Goal: Information Seeking & Learning: Learn about a topic

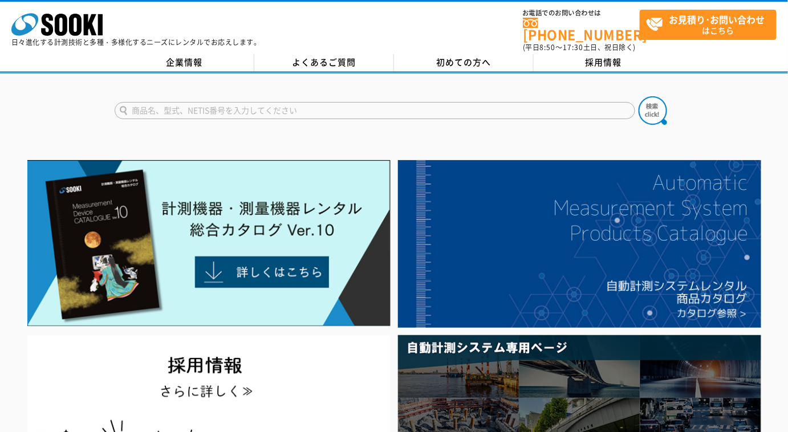
click at [275, 107] on input "text" at bounding box center [375, 110] width 521 height 17
type input "PAL"
click at [639, 96] on button at bounding box center [653, 110] width 29 height 29
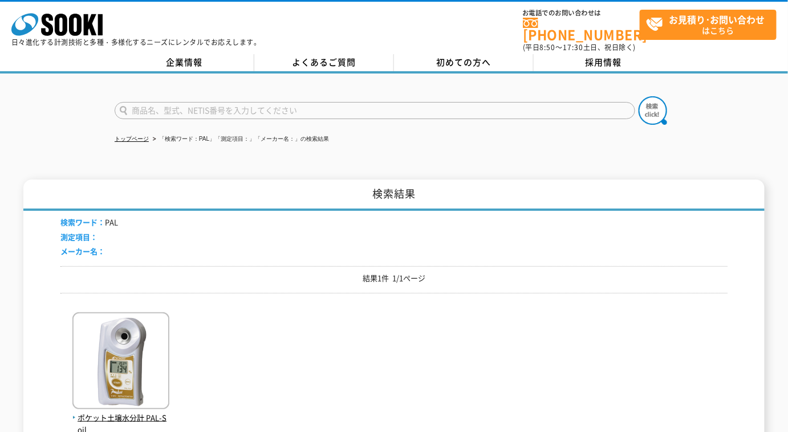
scroll to position [103, 0]
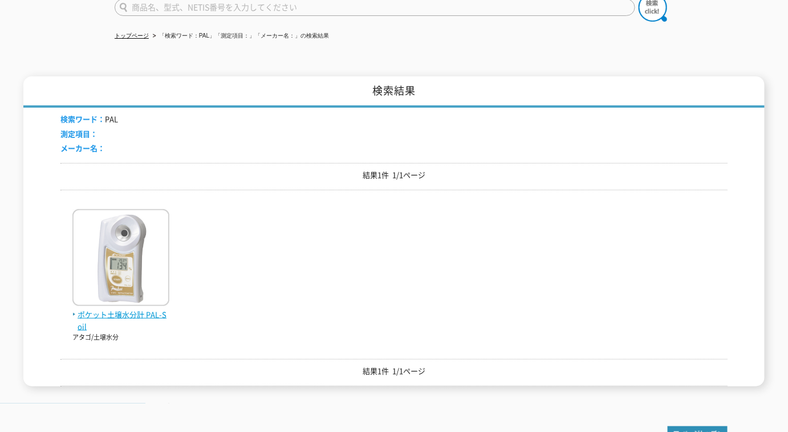
click at [114, 271] on img at bounding box center [120, 259] width 97 height 100
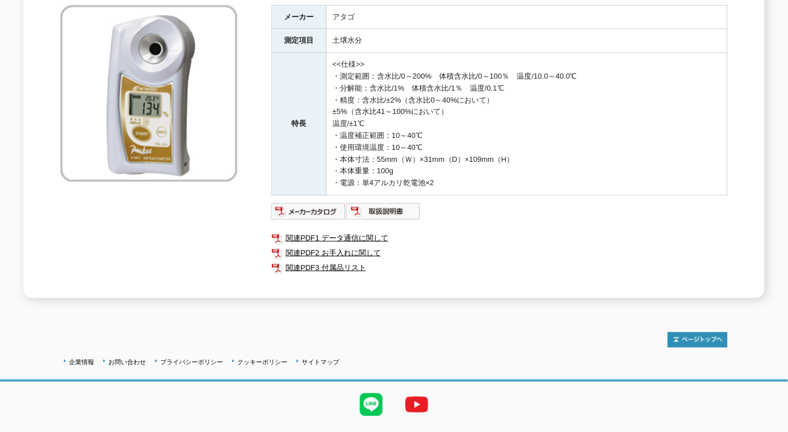
scroll to position [103, 0]
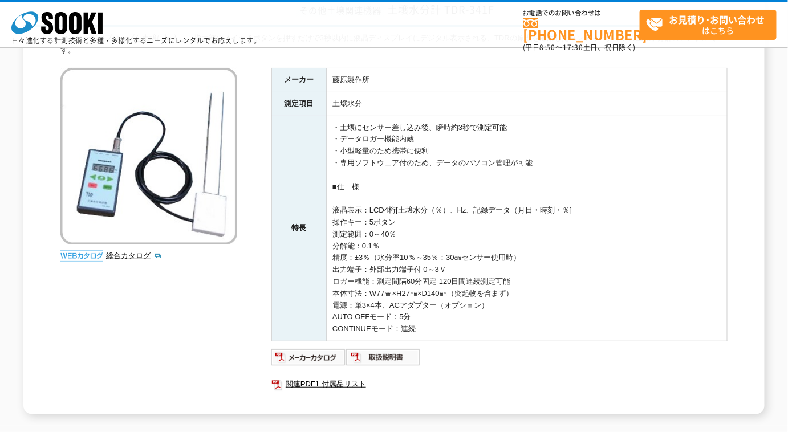
scroll to position [51, 0]
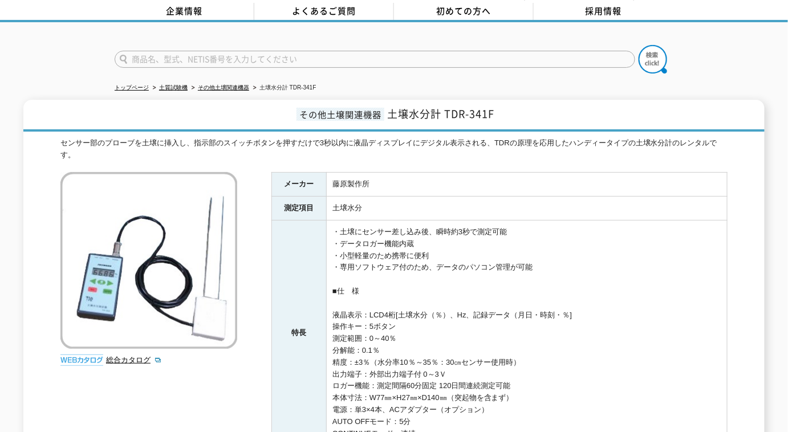
drag, startPoint x: 178, startPoint y: 51, endPoint x: 169, endPoint y: 55, distance: 10.0
click at [164, 55] on input "text" at bounding box center [375, 59] width 521 height 17
type input "TDR"
click at [639, 45] on button at bounding box center [653, 59] width 29 height 29
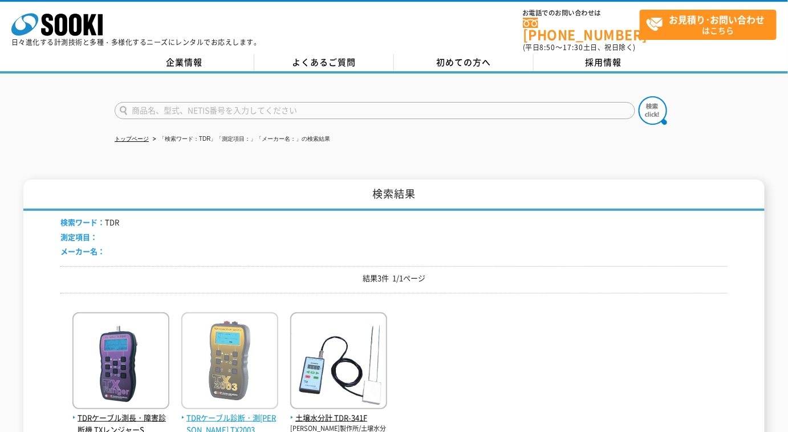
scroll to position [103, 0]
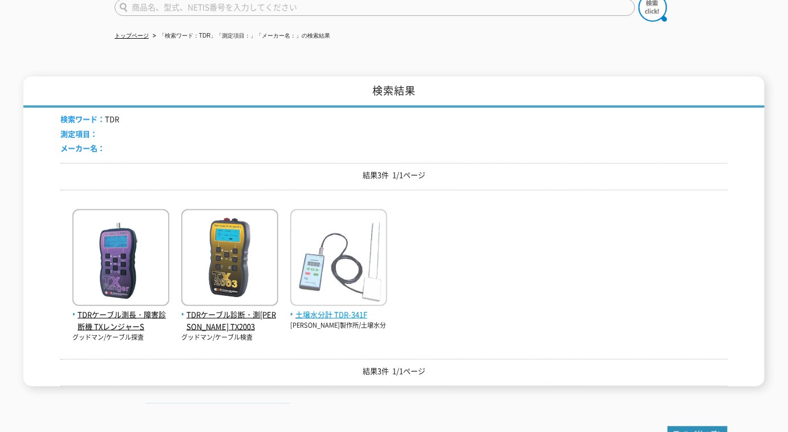
click at [315, 310] on span "土壌水分計 TDR-341F" at bounding box center [338, 315] width 97 height 12
